Goal: Information Seeking & Learning: Learn about a topic

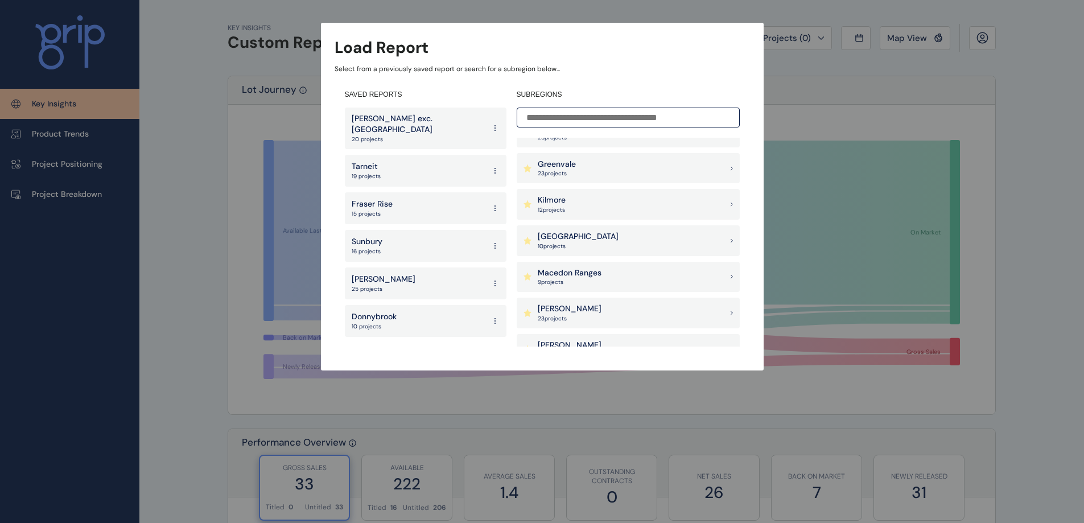
scroll to position [626, 0]
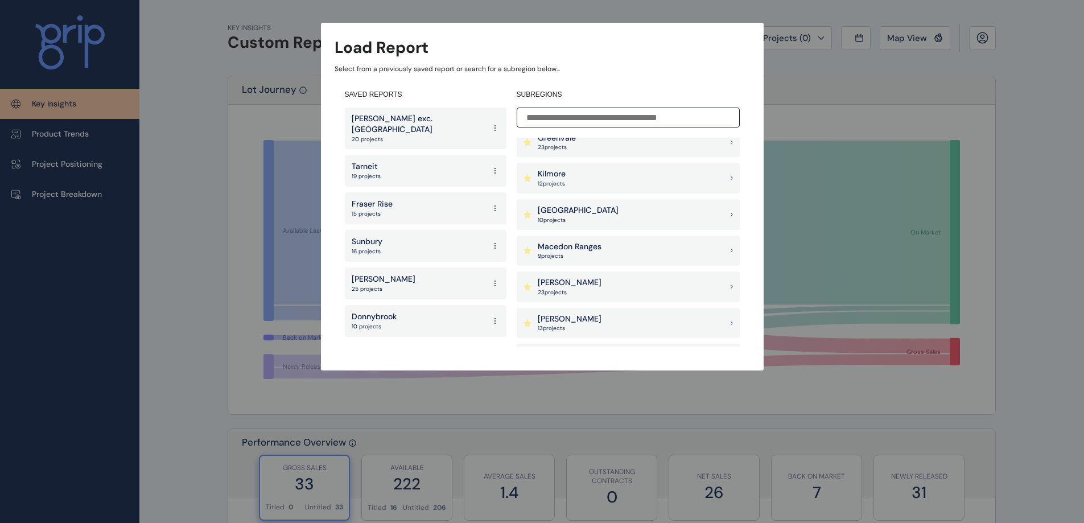
click at [657, 209] on div "Latrobe Valley 10 project s" at bounding box center [628, 214] width 223 height 31
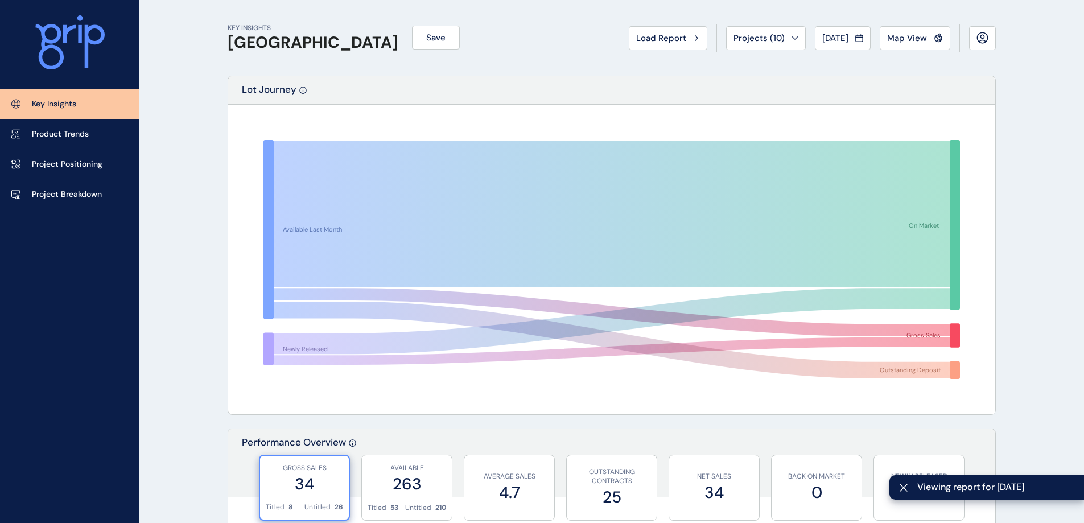
click at [104, 191] on link "Project Breakdown" at bounding box center [69, 194] width 139 height 30
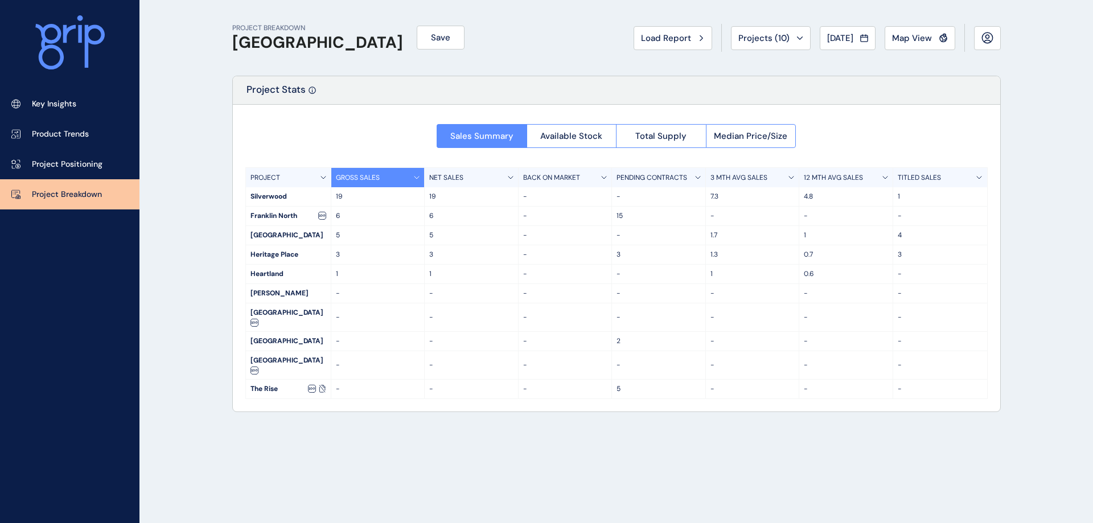
click at [903, 47] on button "Map View" at bounding box center [919, 38] width 71 height 24
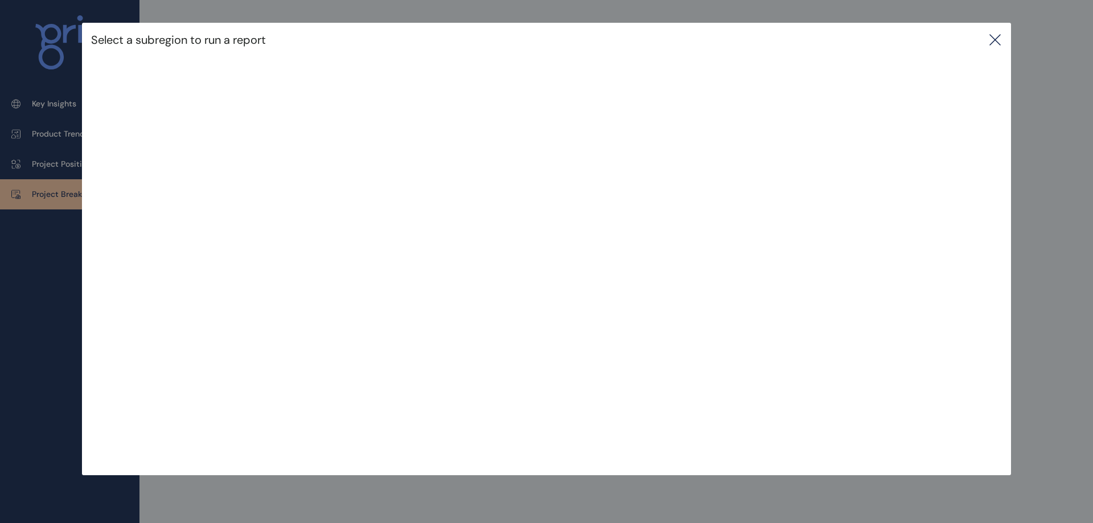
click at [996, 38] on icon at bounding box center [995, 40] width 10 height 10
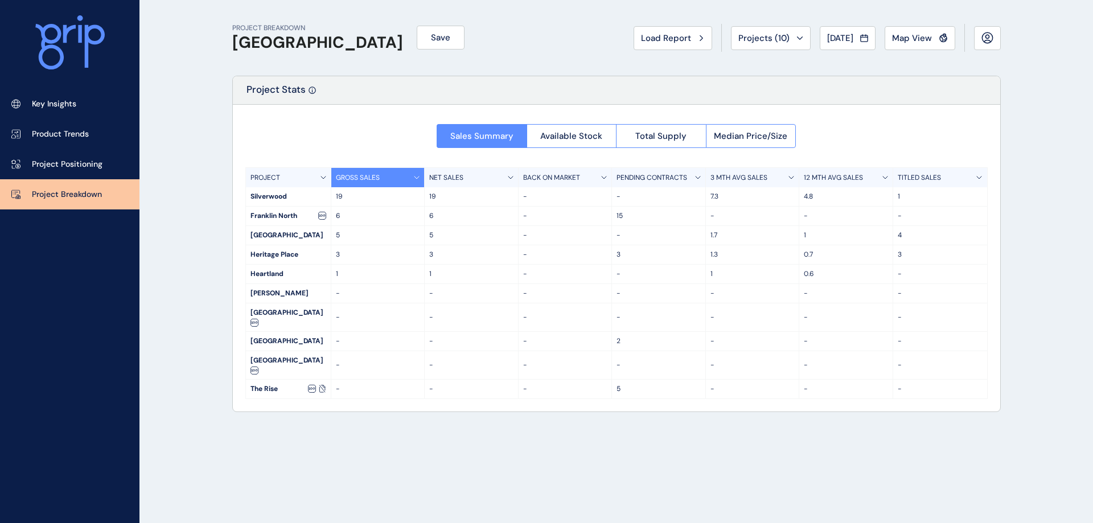
click at [113, 102] on link "Key Insights" at bounding box center [69, 104] width 139 height 30
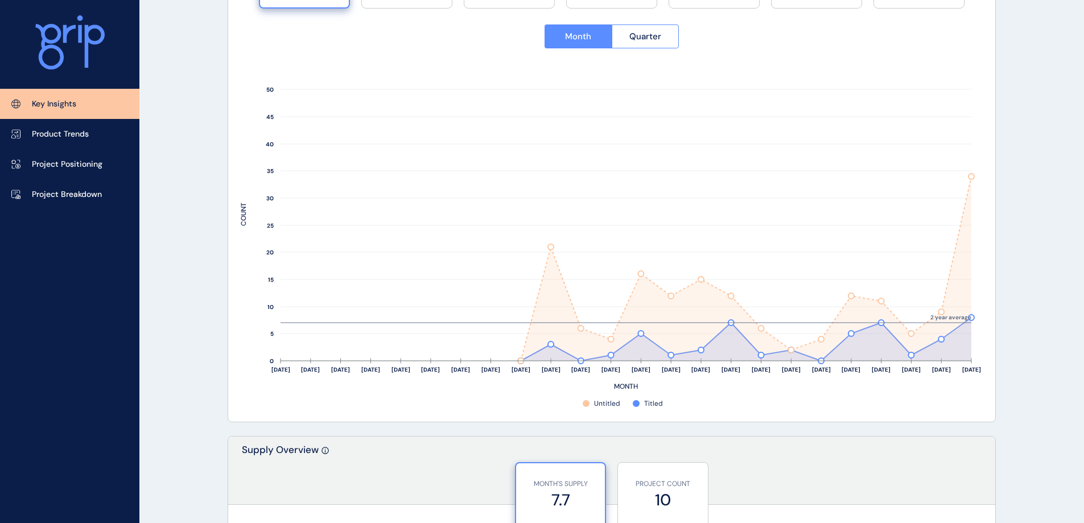
scroll to position [455, 0]
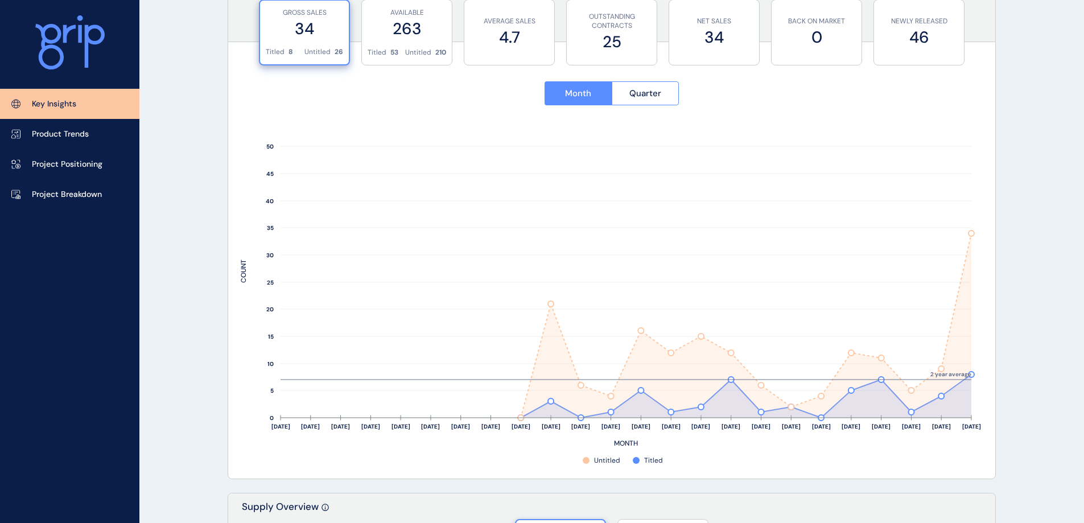
drag, startPoint x: 18, startPoint y: 290, endPoint x: 124, endPoint y: 276, distance: 106.7
click at [18, 290] on div "Key Insights Product Trends Project Positioning Project Breakdown" at bounding box center [69, 261] width 139 height 523
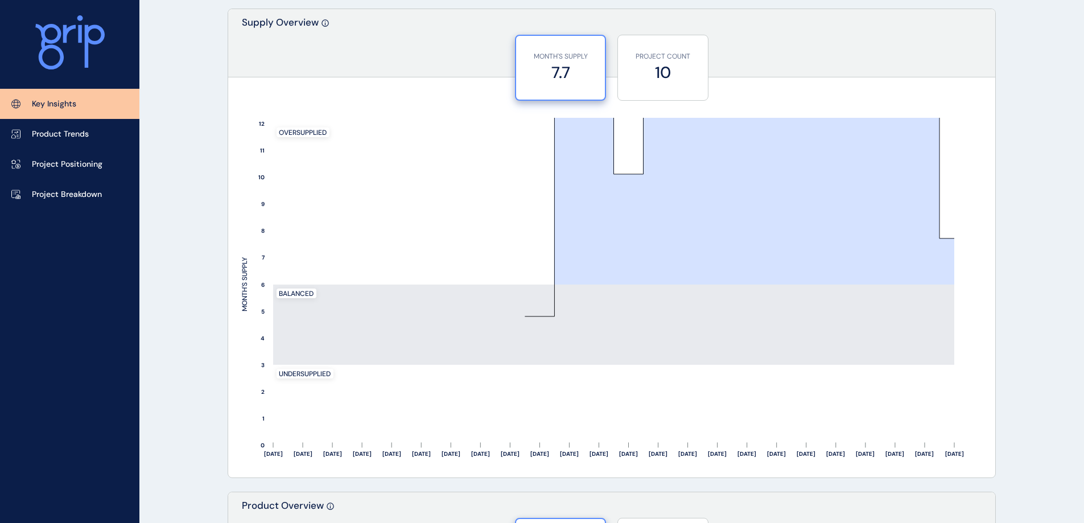
scroll to position [968, 0]
